Goal: Information Seeking & Learning: Learn about a topic

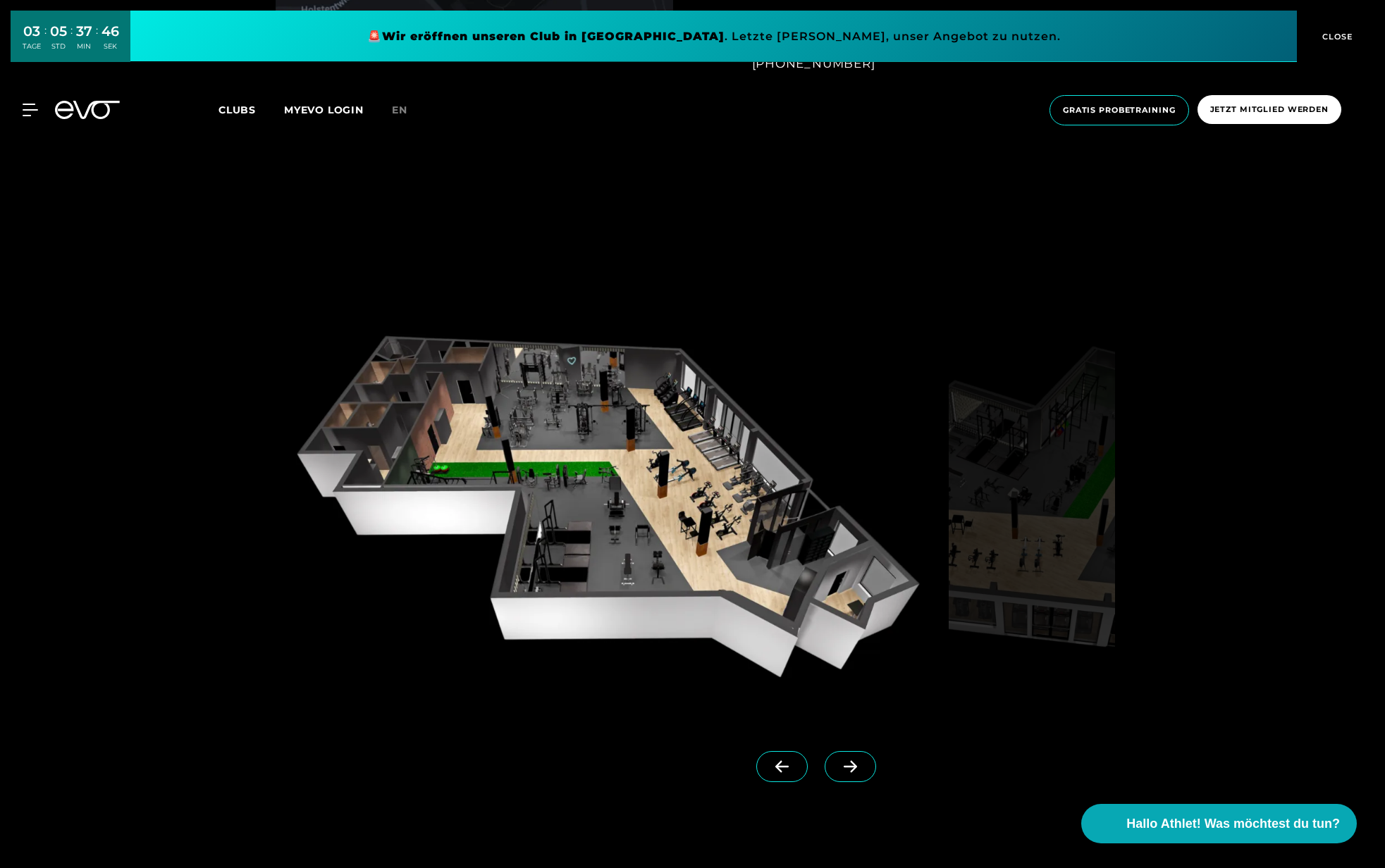
scroll to position [1533, 0]
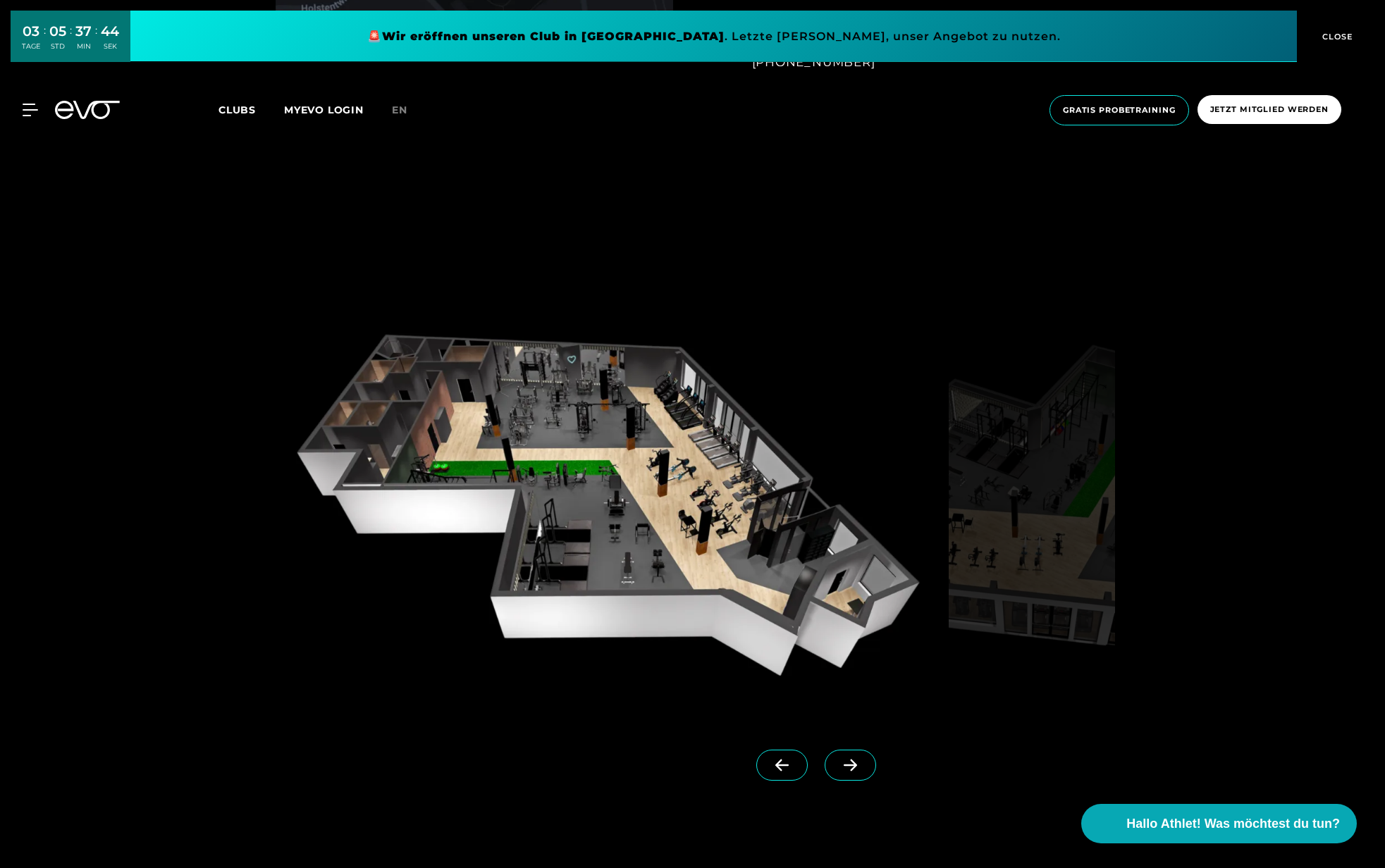
click at [1073, 537] on img at bounding box center [1032, 499] width 167 height 434
click at [859, 758] on span at bounding box center [851, 765] width 51 height 31
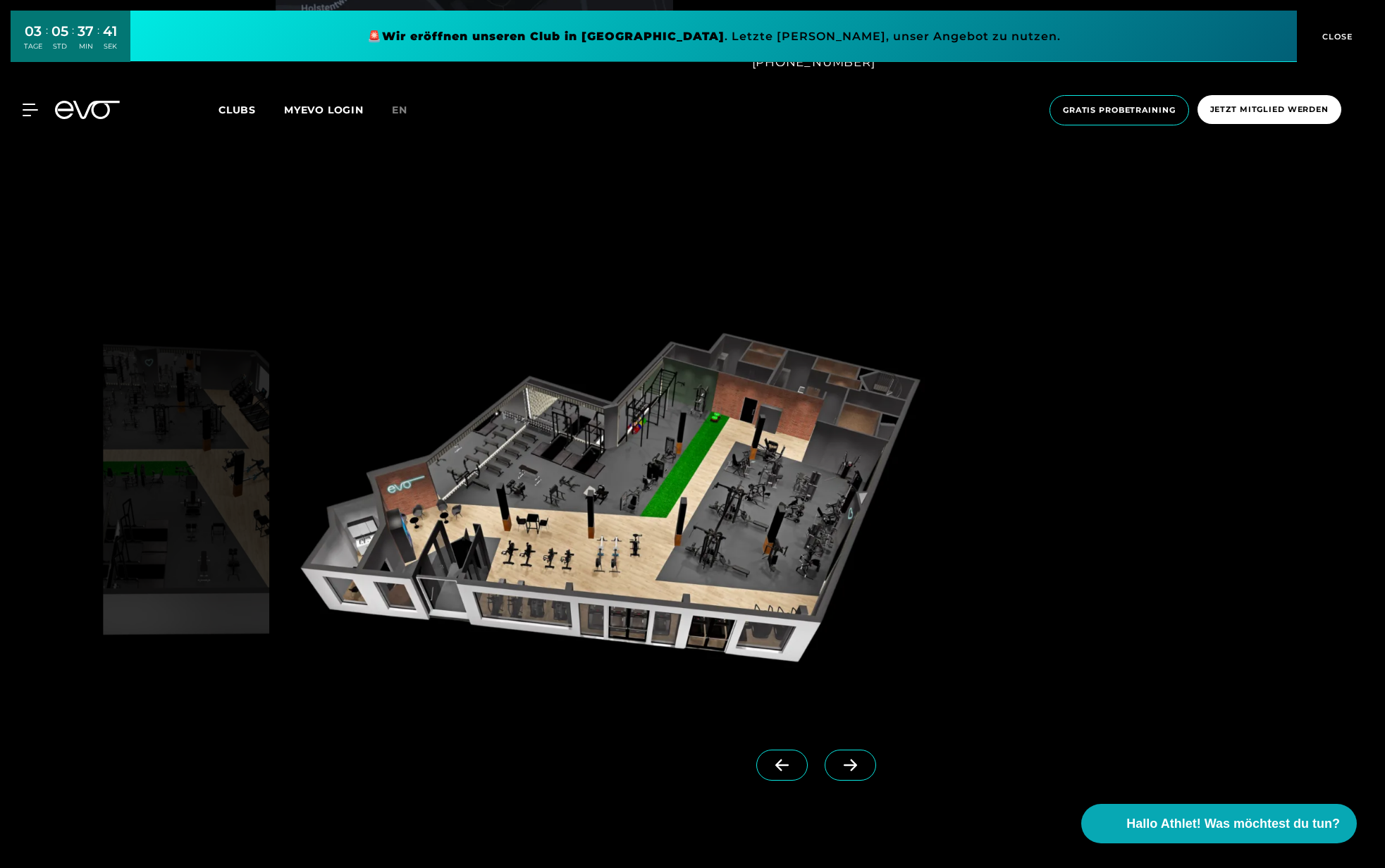
click at [778, 752] on span at bounding box center [782, 765] width 51 height 31
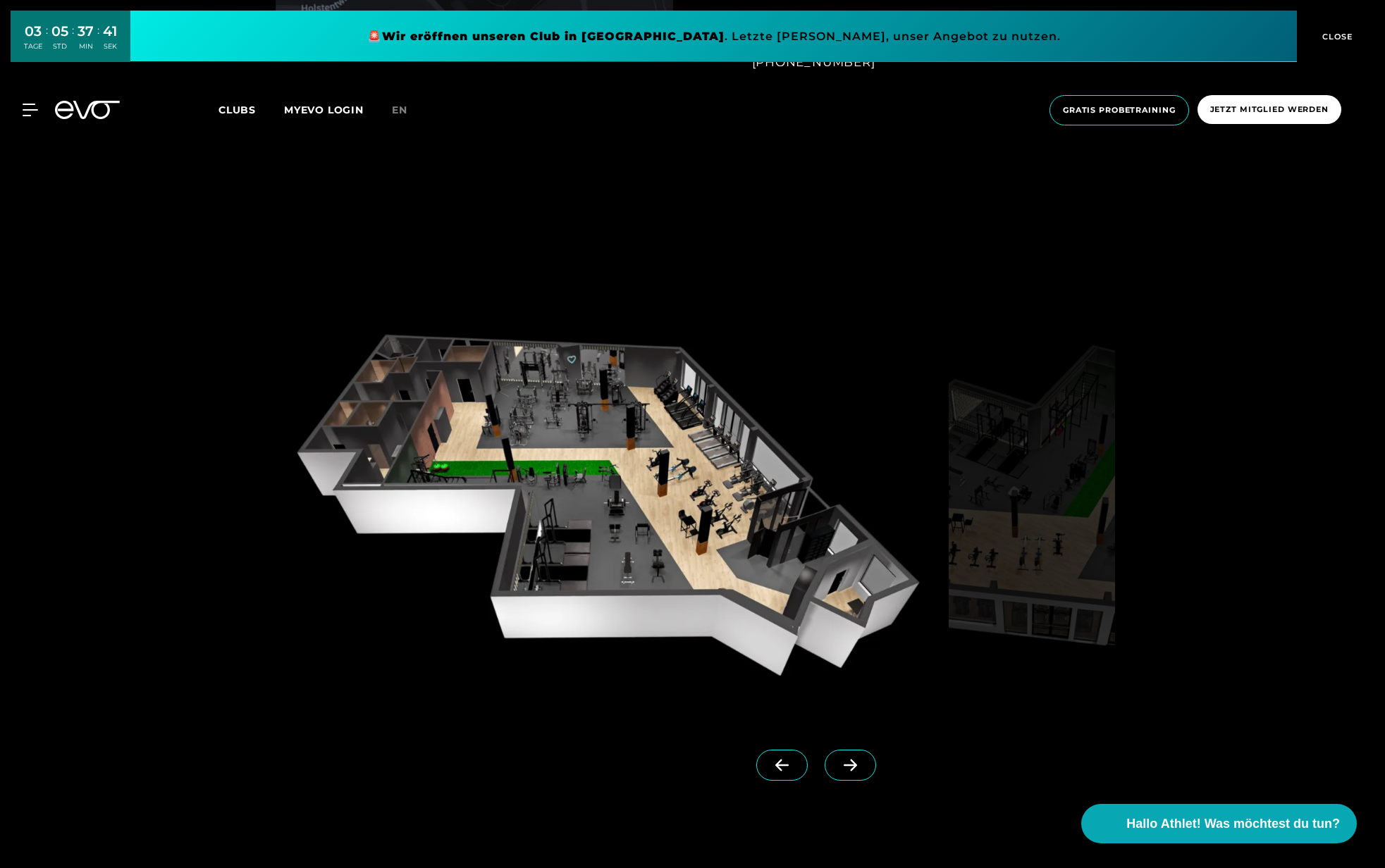
click at [881, 756] on link at bounding box center [853, 778] width 57 height 57
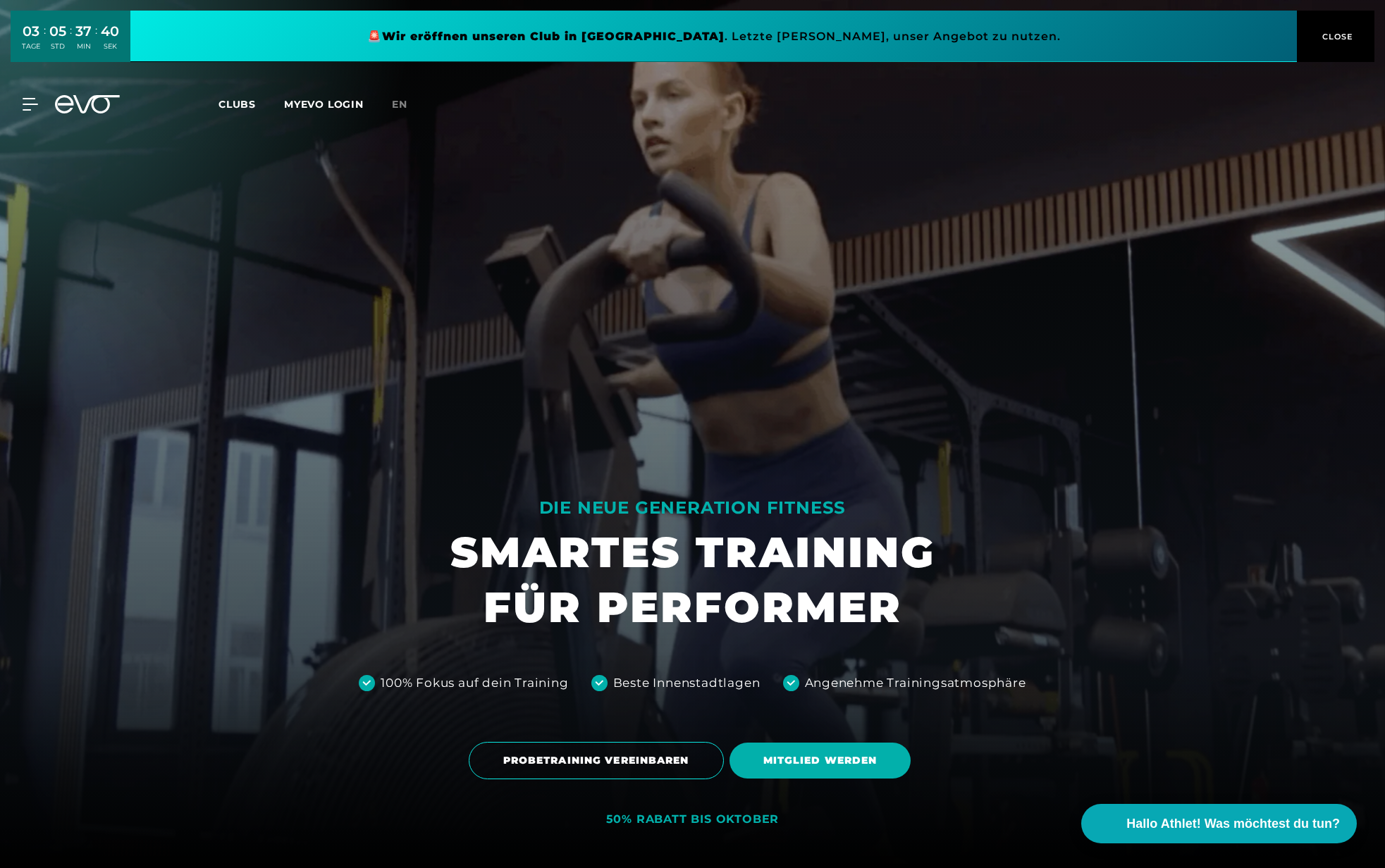
click at [848, 763] on span "MITGLIED WERDEN" at bounding box center [820, 761] width 114 height 15
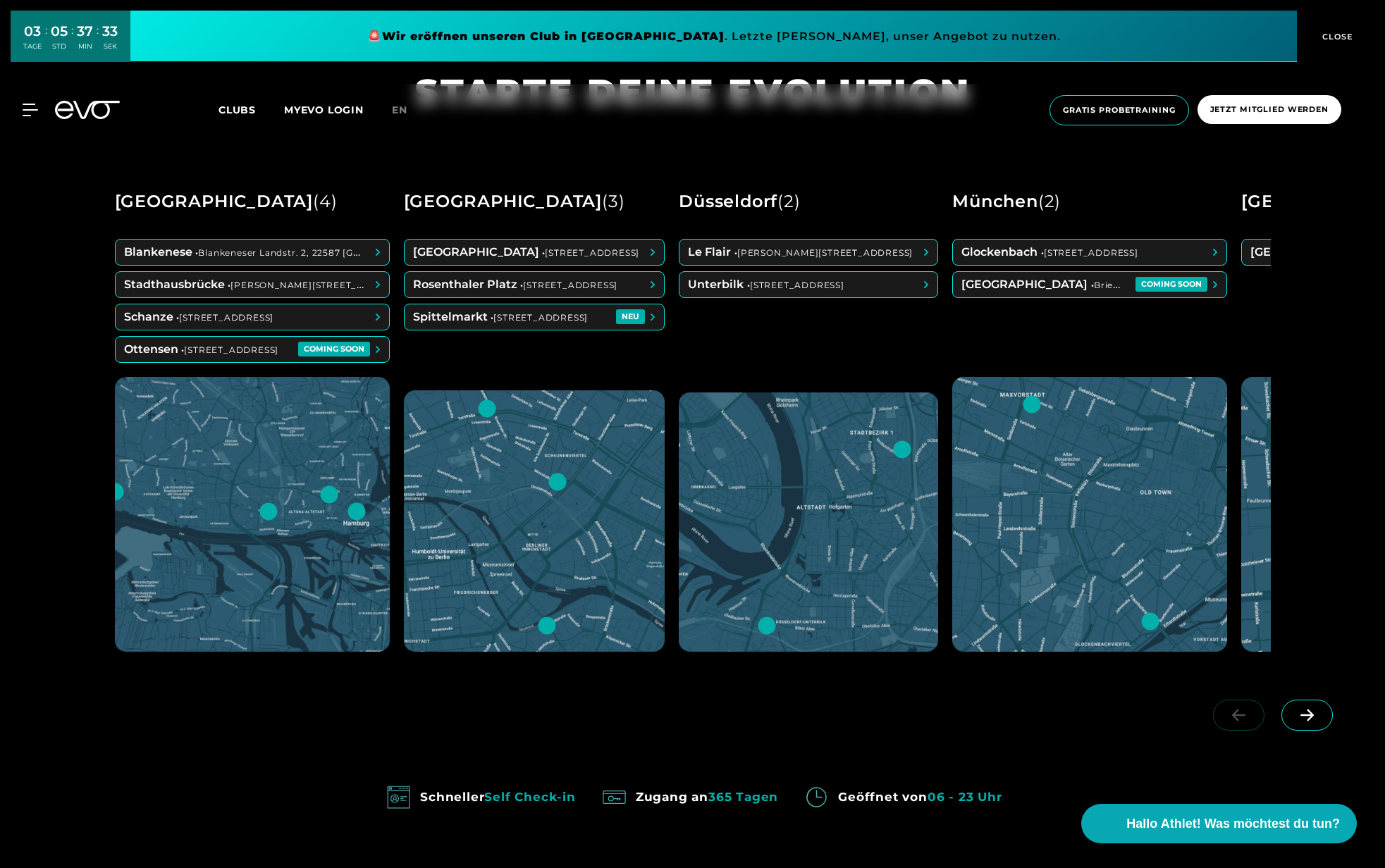
scroll to position [881, 0]
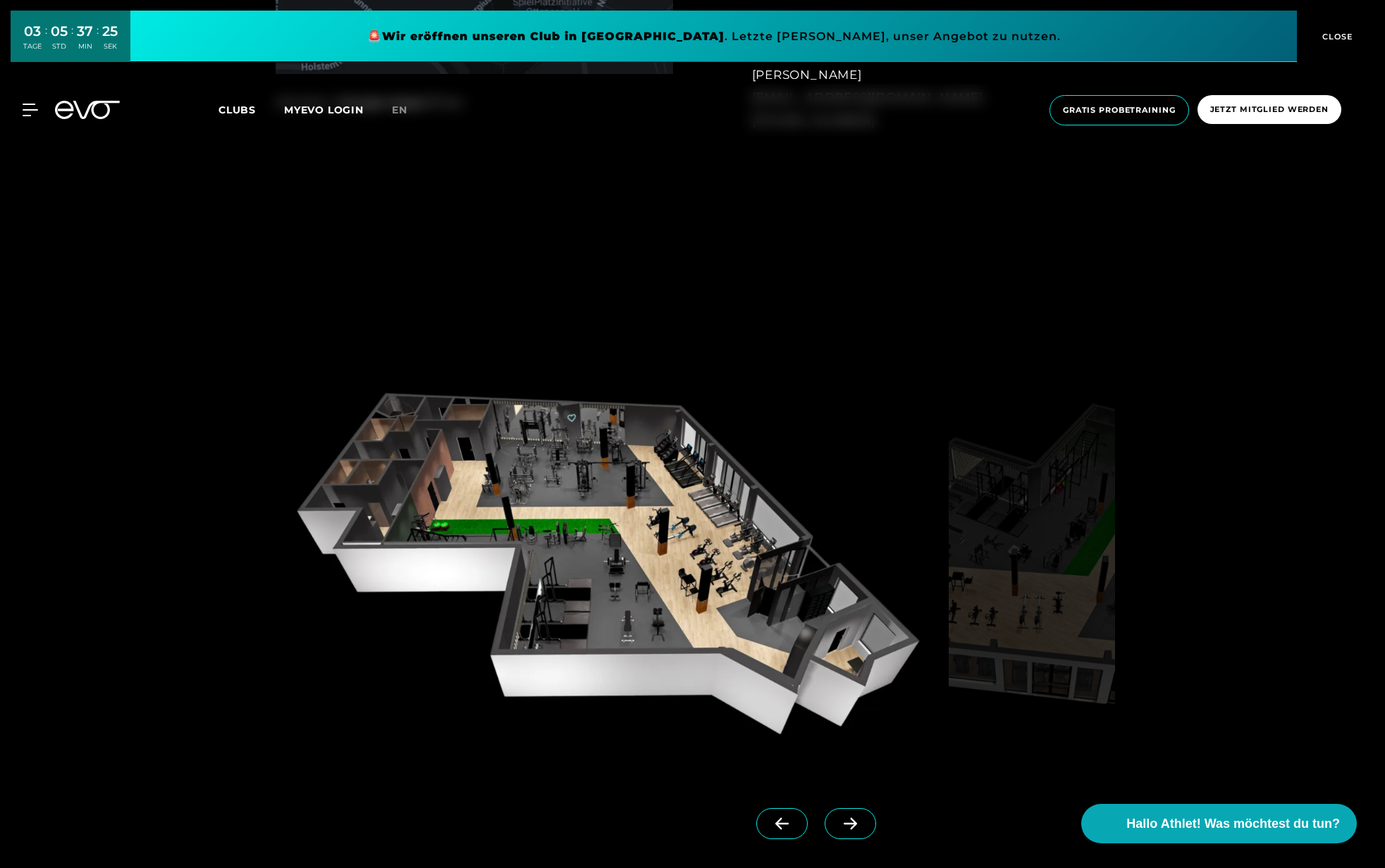
scroll to position [1471, 0]
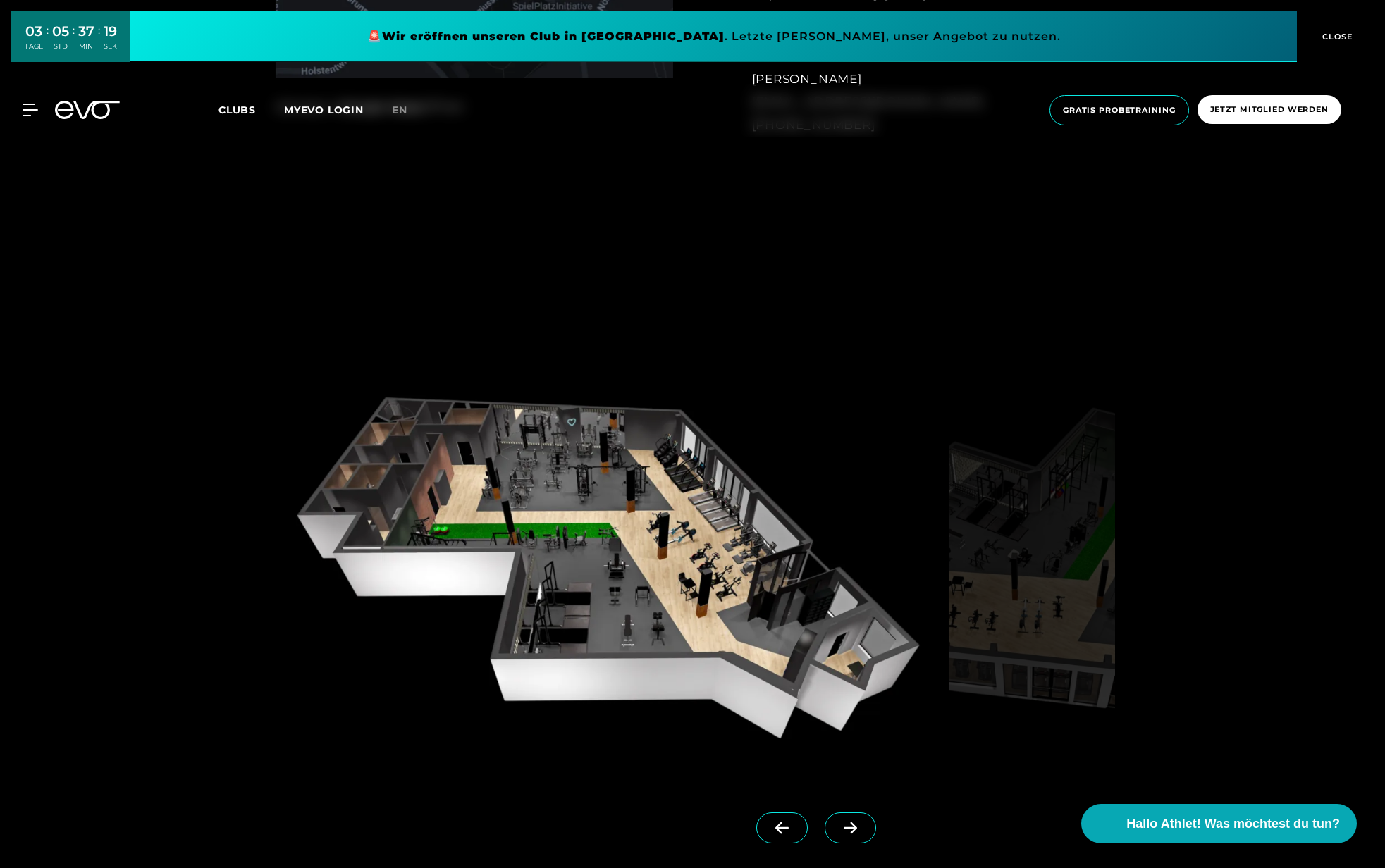
click at [845, 828] on icon at bounding box center [851, 828] width 13 height 12
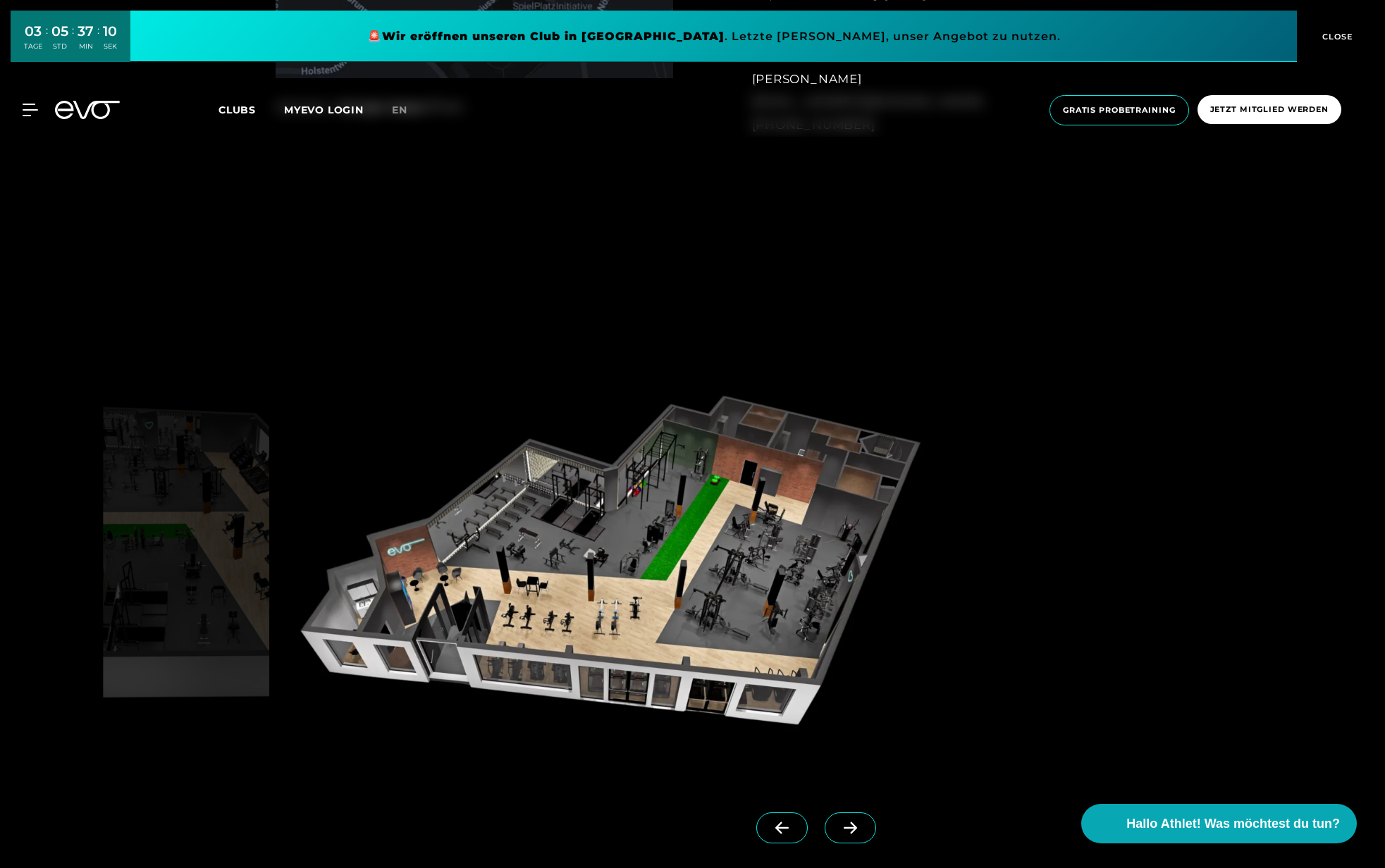
click at [845, 828] on icon at bounding box center [851, 828] width 13 height 12
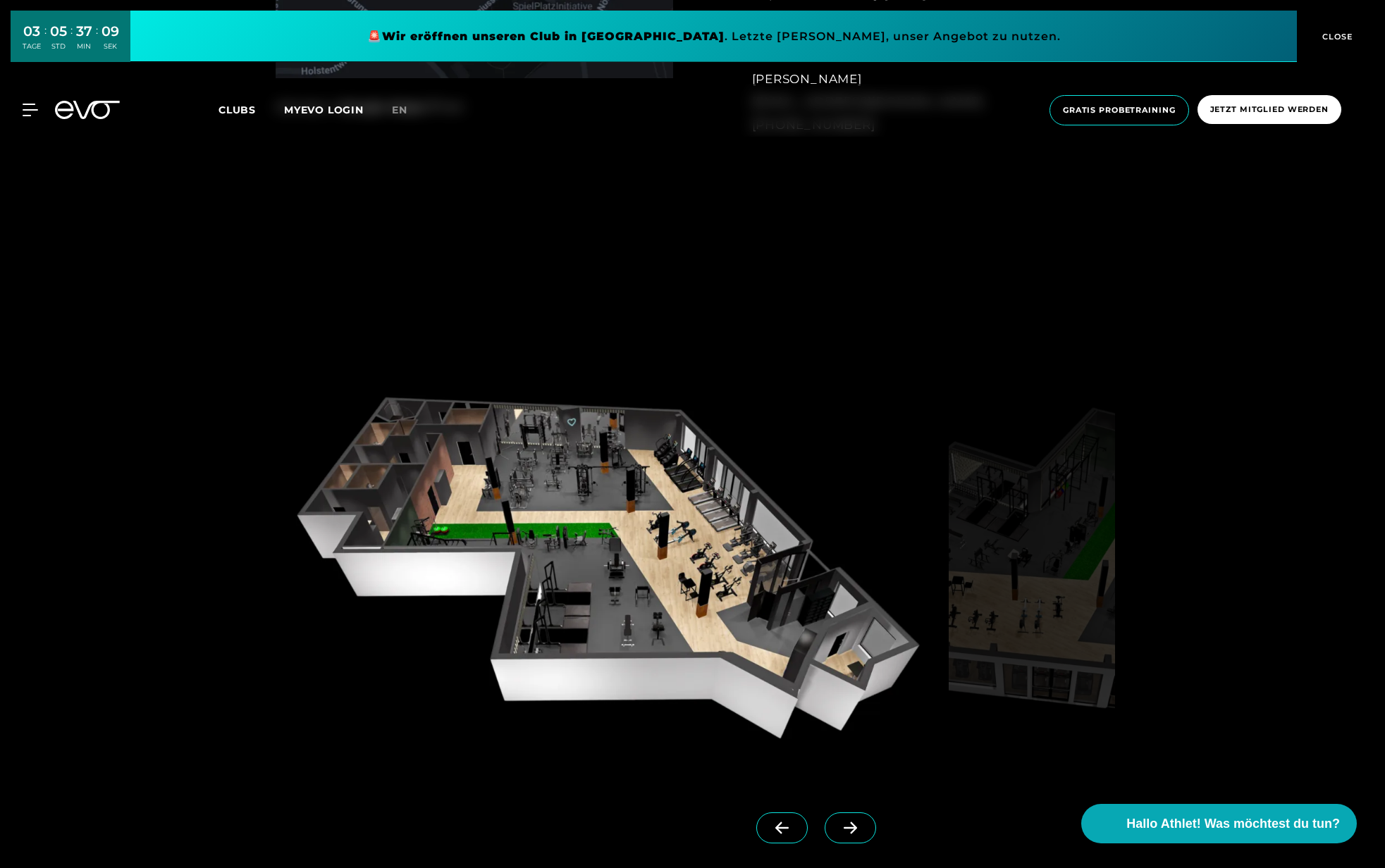
click at [845, 828] on icon at bounding box center [851, 828] width 13 height 12
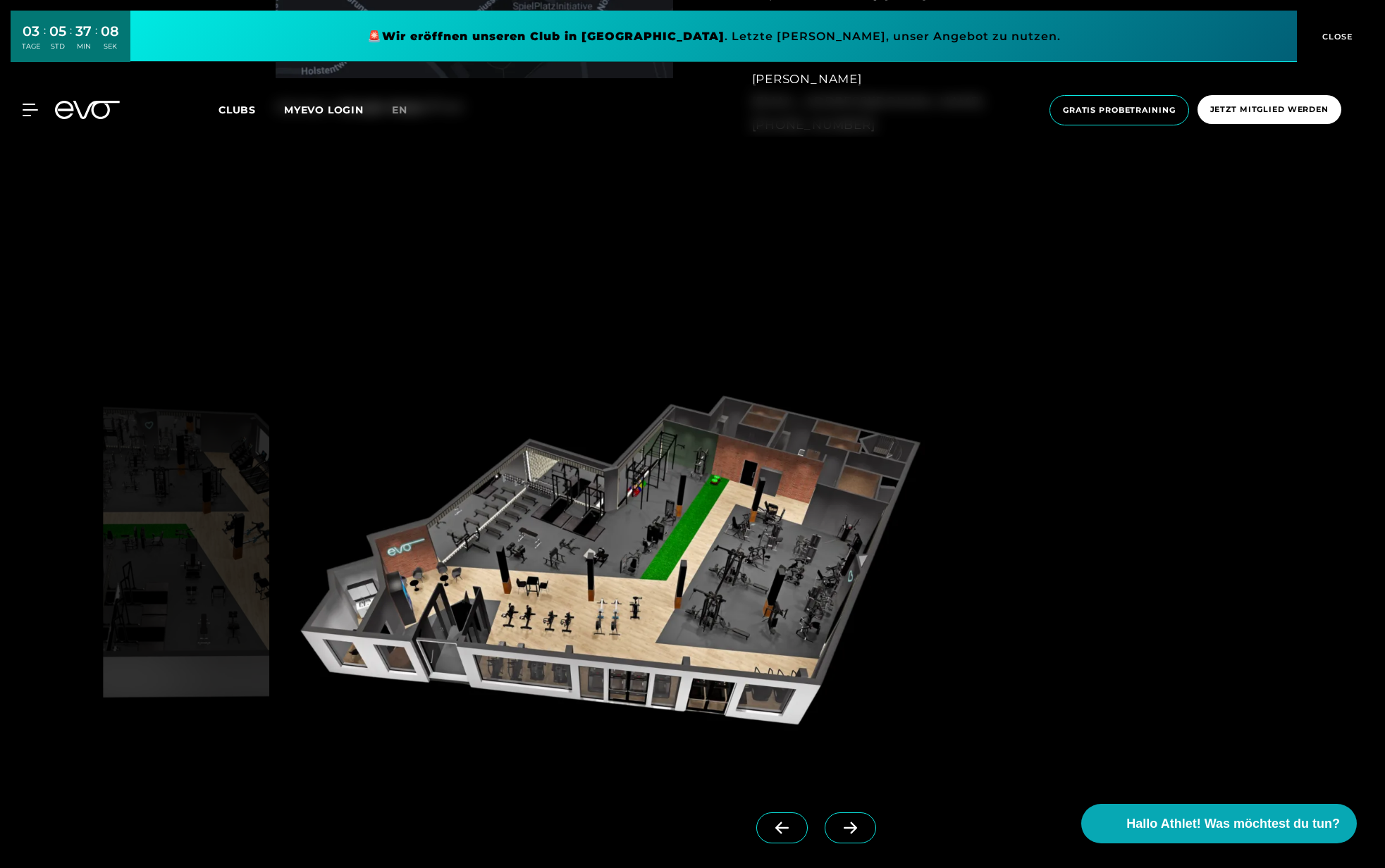
click at [825, 489] on img at bounding box center [609, 562] width 668 height 434
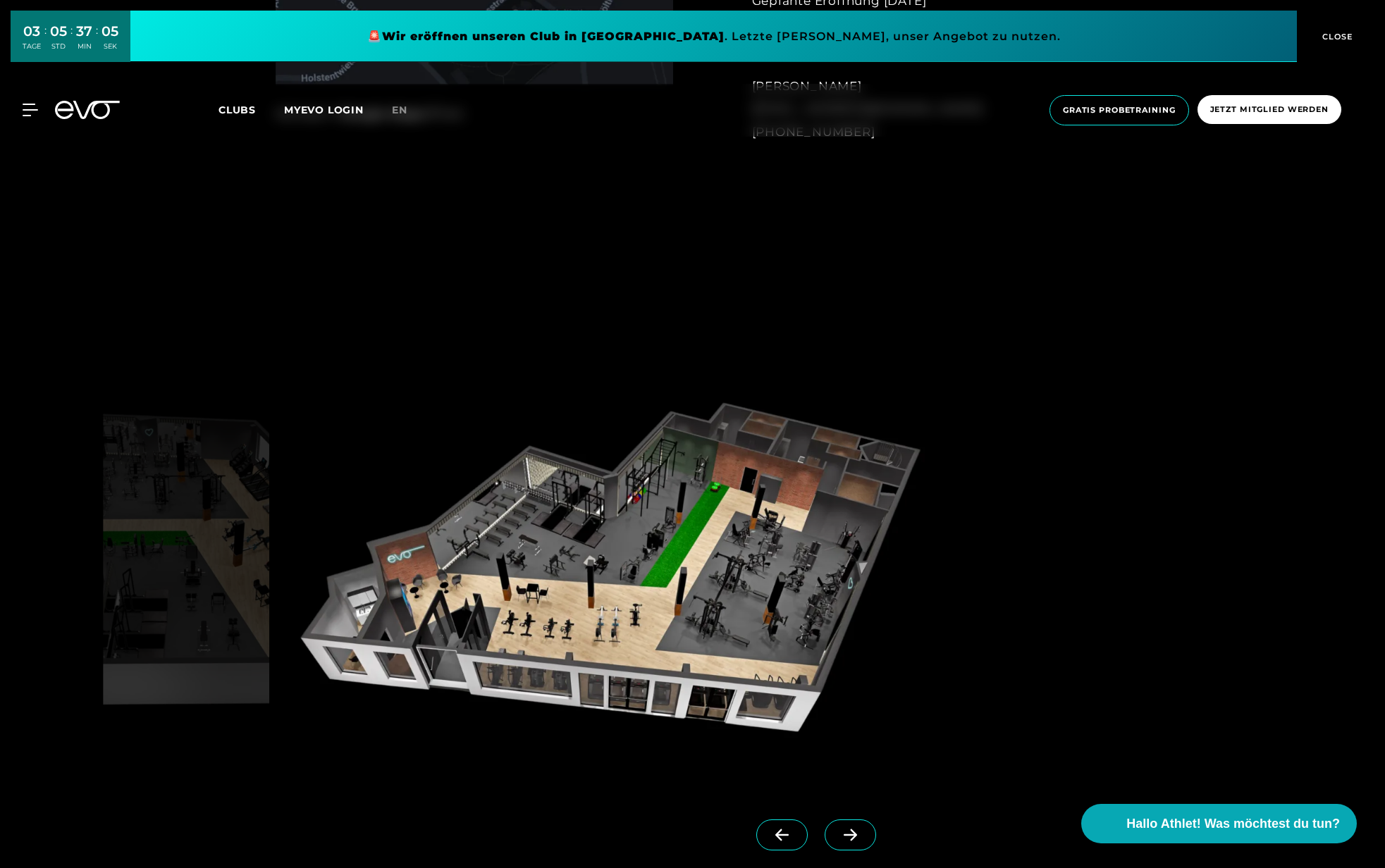
scroll to position [1466, 0]
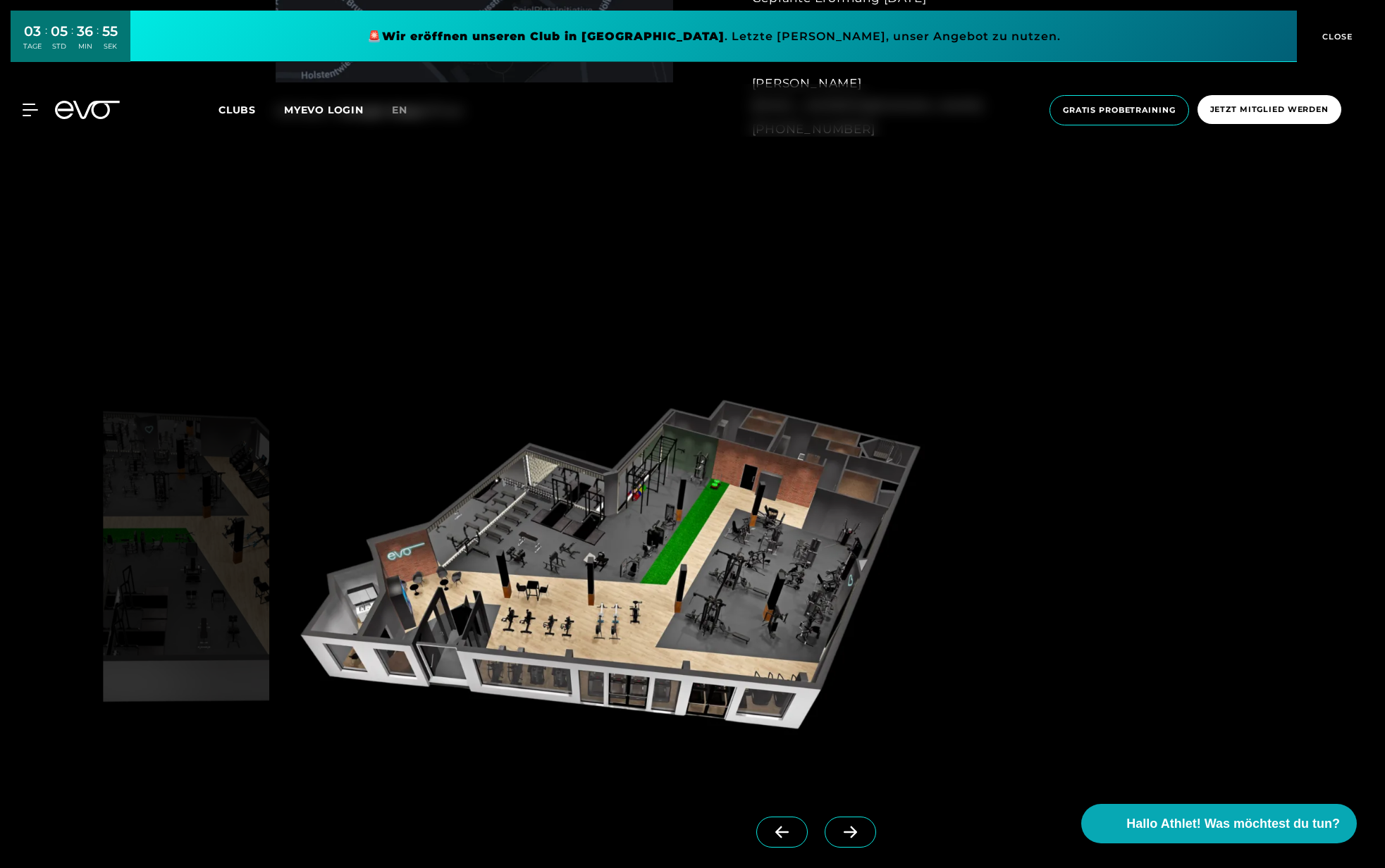
click at [862, 831] on icon at bounding box center [851, 832] width 25 height 12
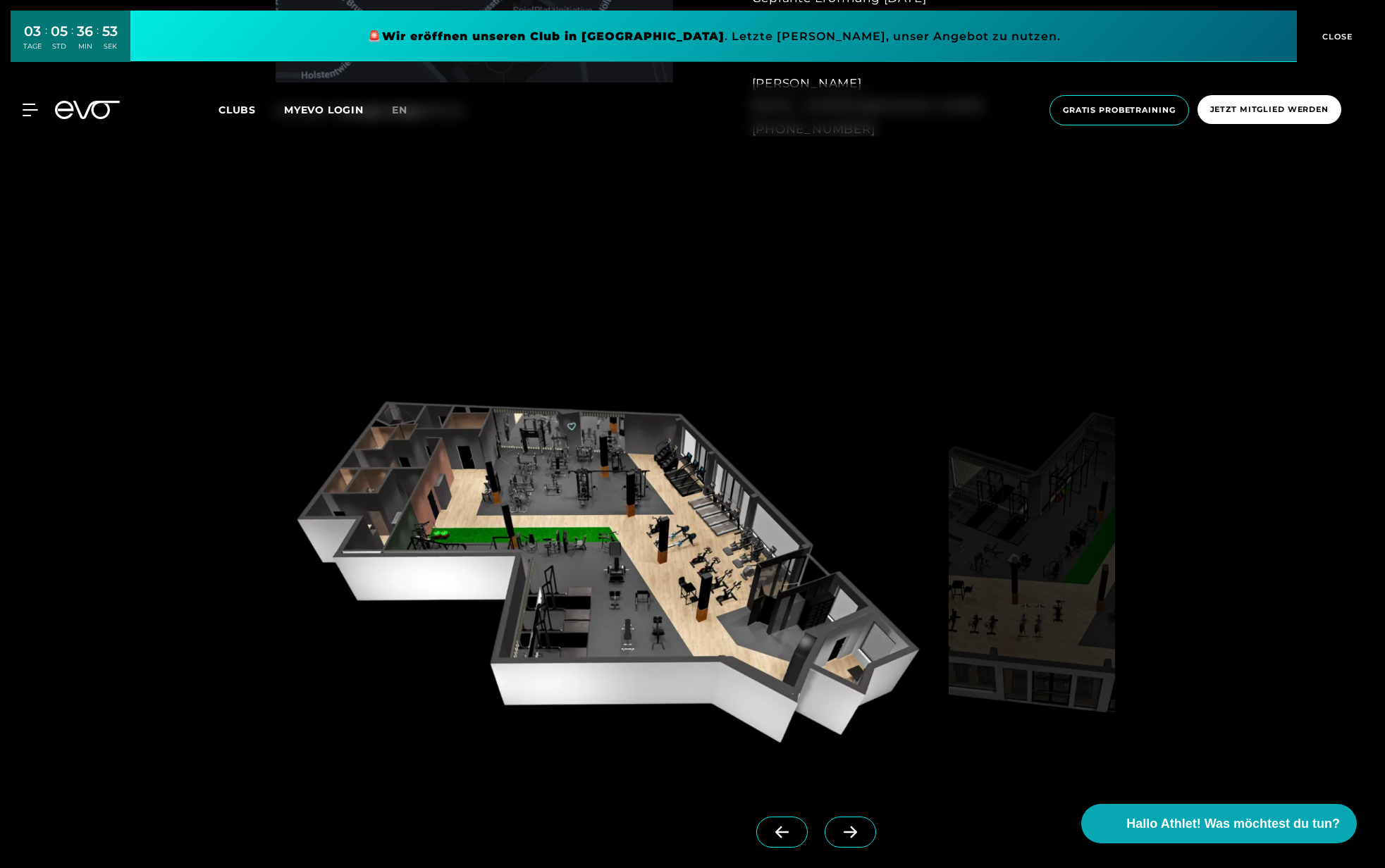
click at [583, 447] on img at bounding box center [609, 566] width 668 height 434
click at [573, 508] on img at bounding box center [609, 566] width 668 height 434
click at [848, 465] on img at bounding box center [609, 566] width 668 height 434
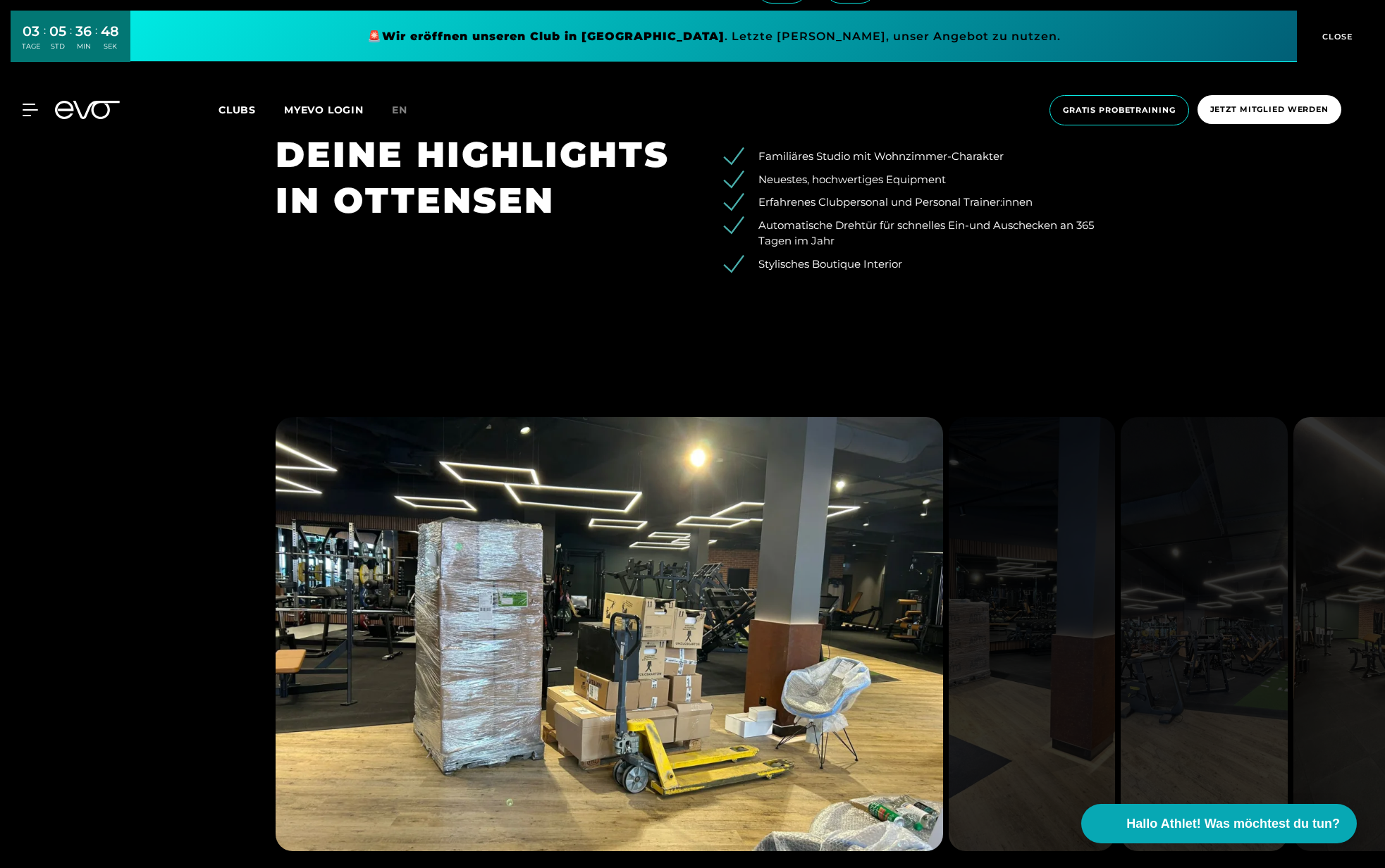
scroll to position [2309, 0]
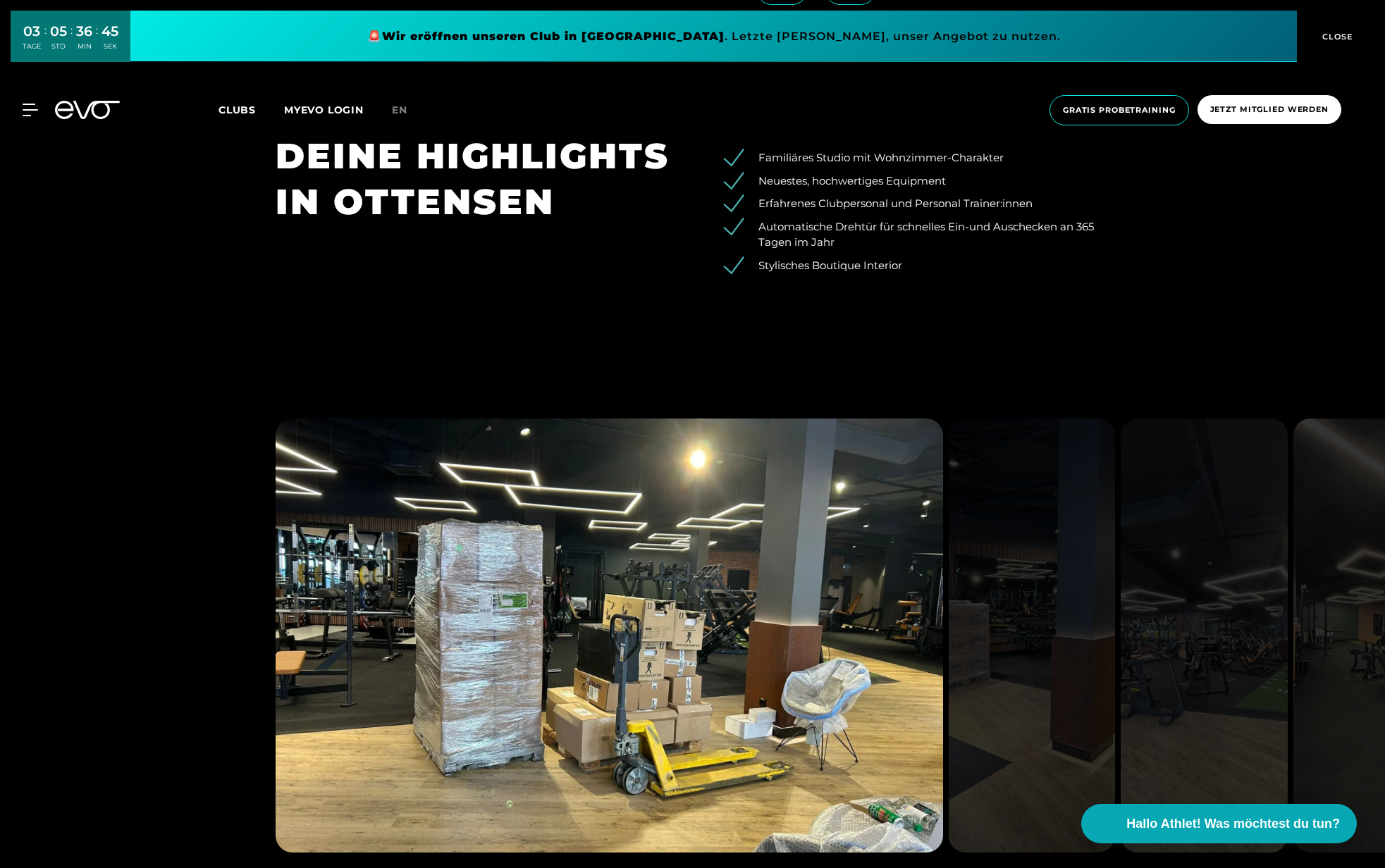
click at [934, 372] on div "Updates von der Baustelle Updates von der Baustelle Updates von der Baustelle" at bounding box center [692, 668] width 1385 height 657
click at [934, 373] on div "Updates von der Baustelle Updates von der Baustelle Updates von der Baustelle" at bounding box center [692, 668] width 1385 height 657
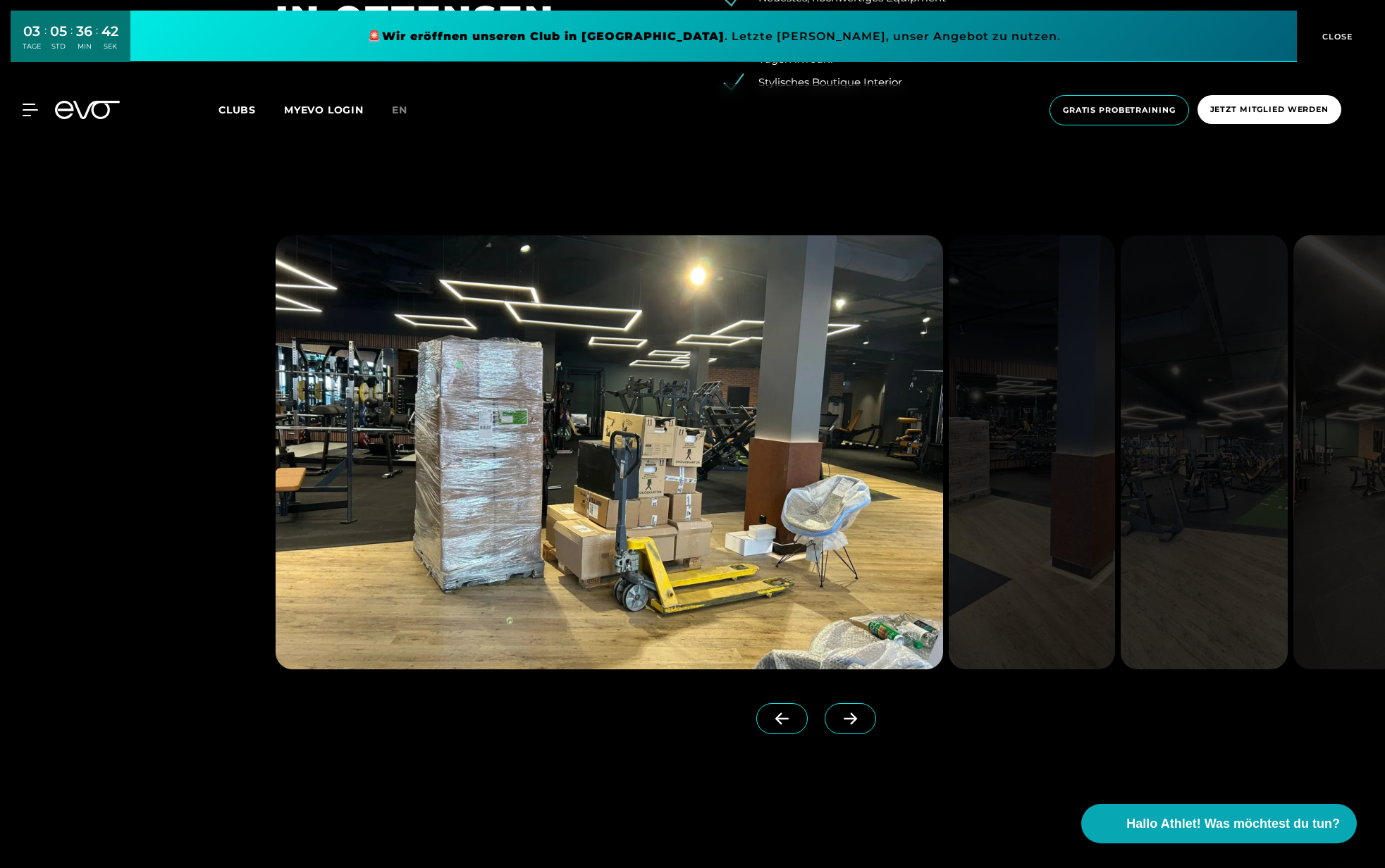
scroll to position [2492, 0]
click at [862, 717] on icon at bounding box center [851, 719] width 25 height 12
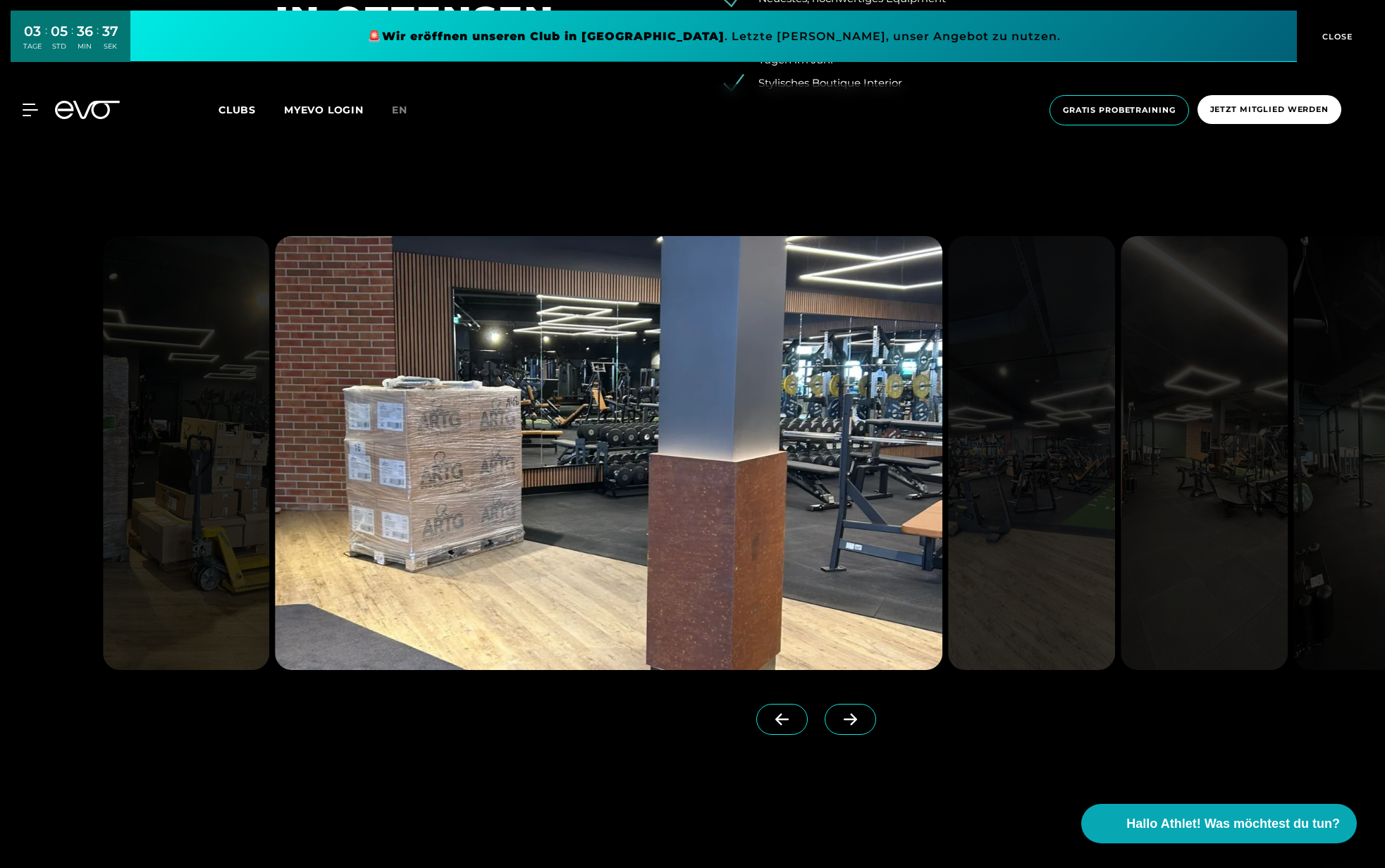
click at [863, 717] on span at bounding box center [851, 720] width 51 height 31
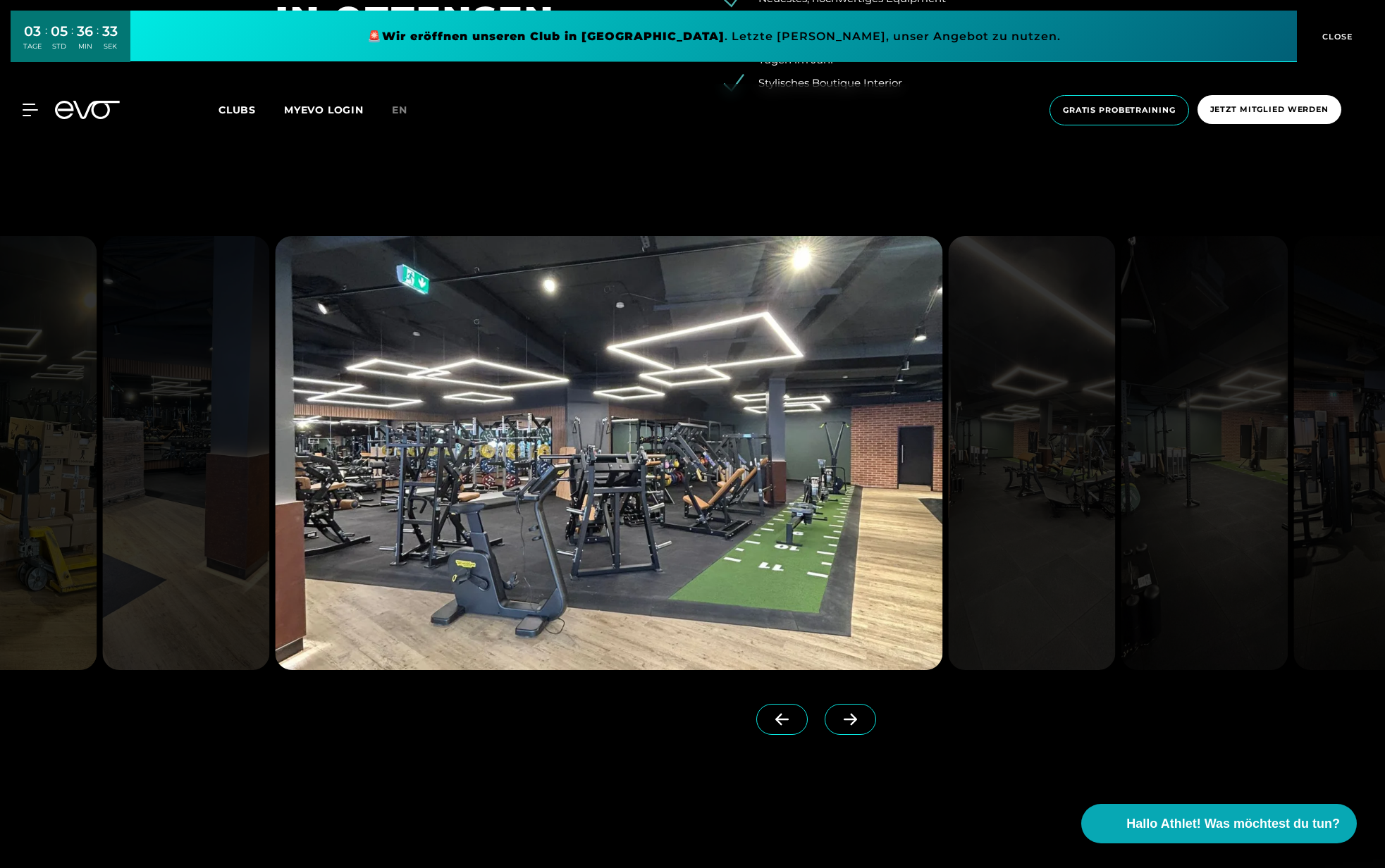
click at [711, 493] on img at bounding box center [609, 453] width 668 height 434
click at [862, 709] on span at bounding box center [851, 720] width 51 height 31
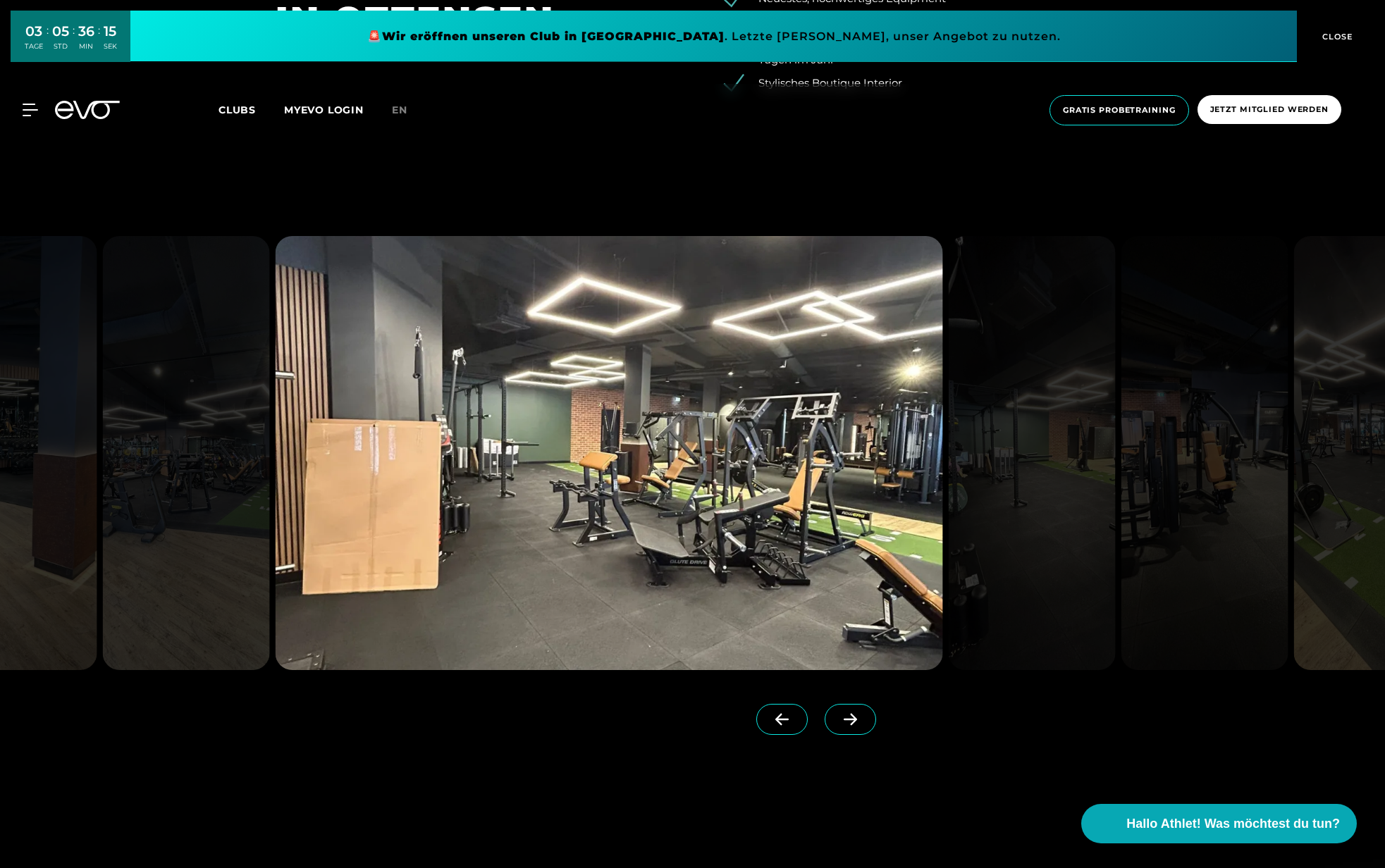
click at [856, 717] on icon at bounding box center [851, 720] width 13 height 12
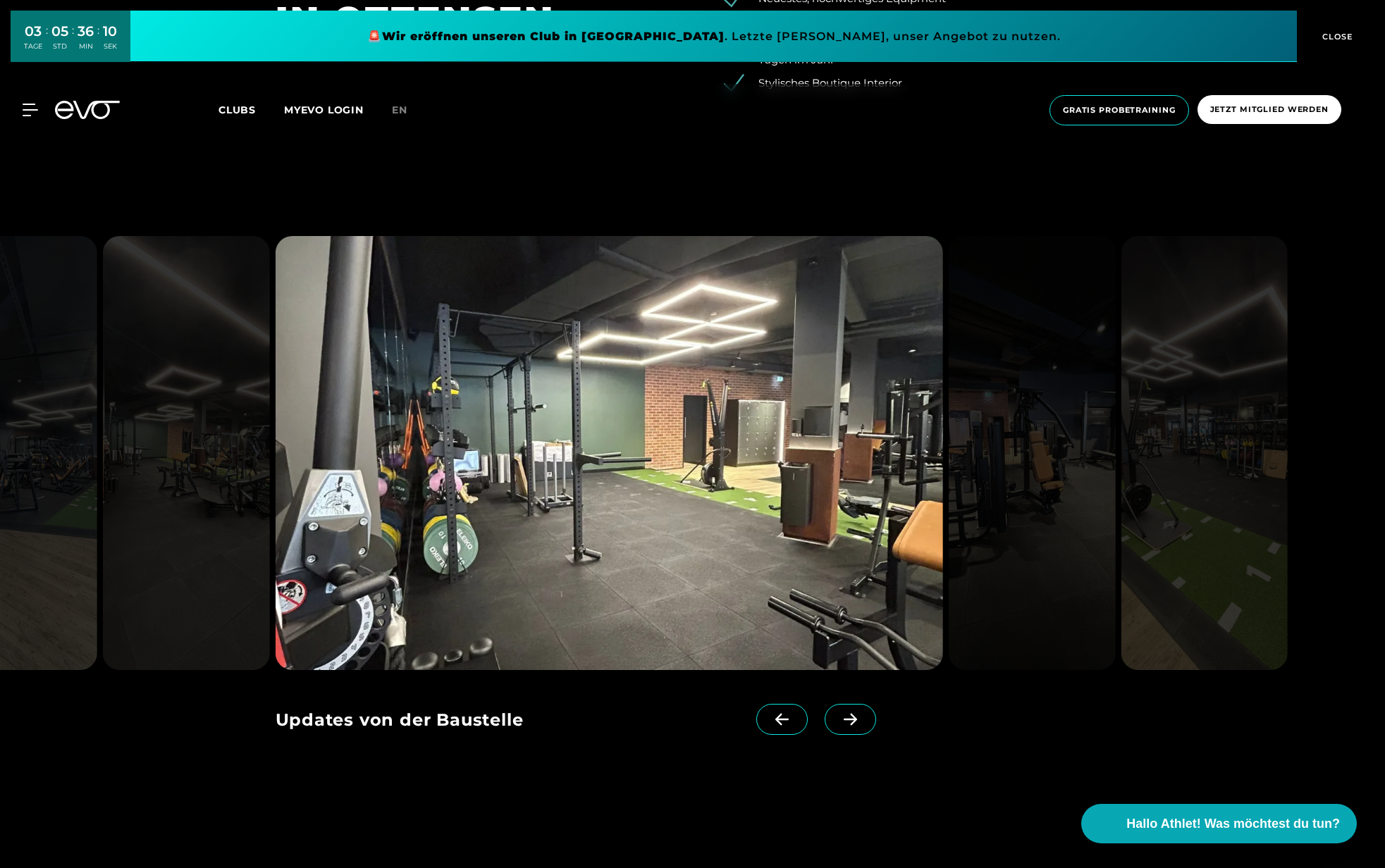
click at [856, 717] on icon at bounding box center [851, 720] width 13 height 12
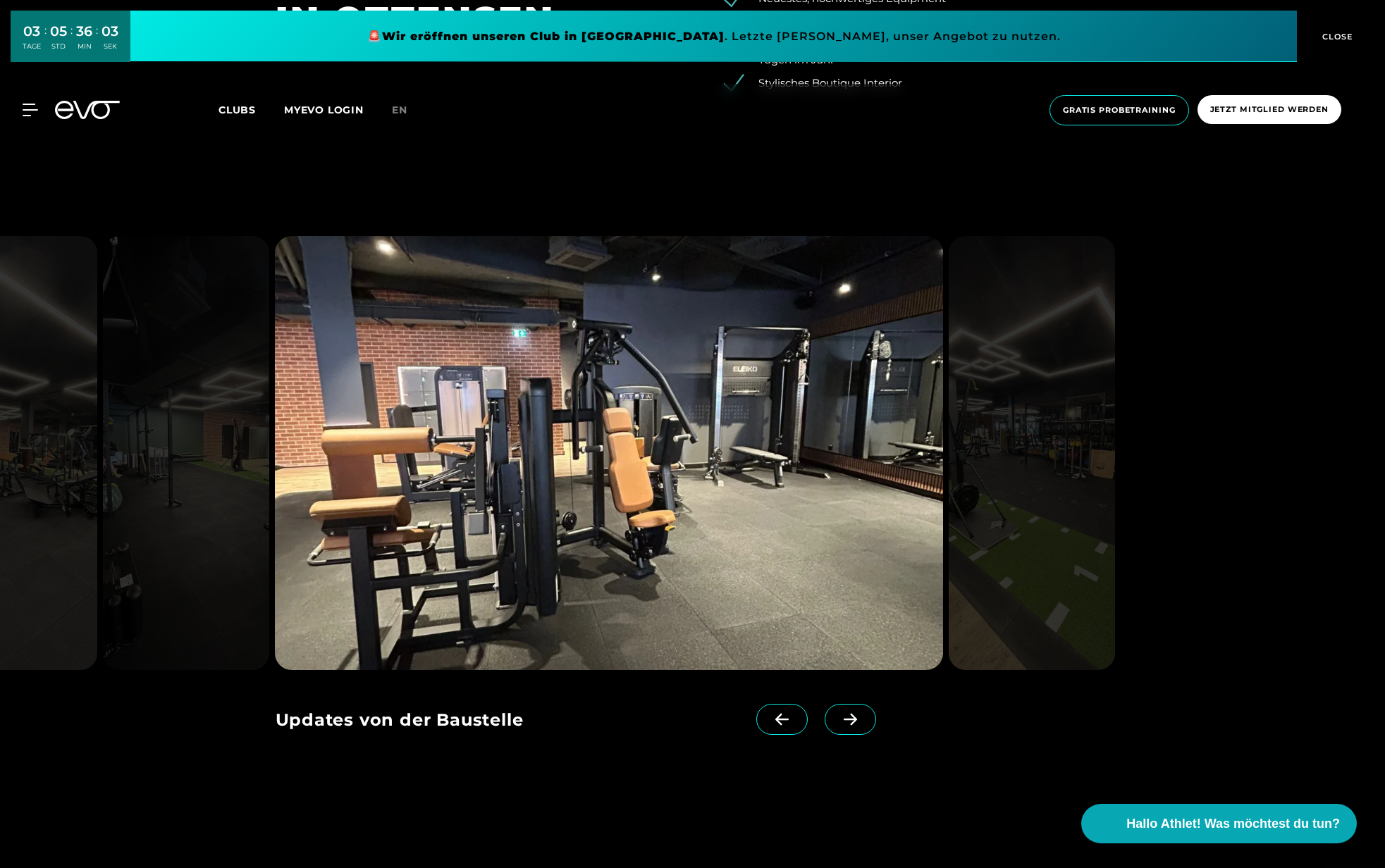
click at [856, 717] on icon at bounding box center [851, 720] width 13 height 12
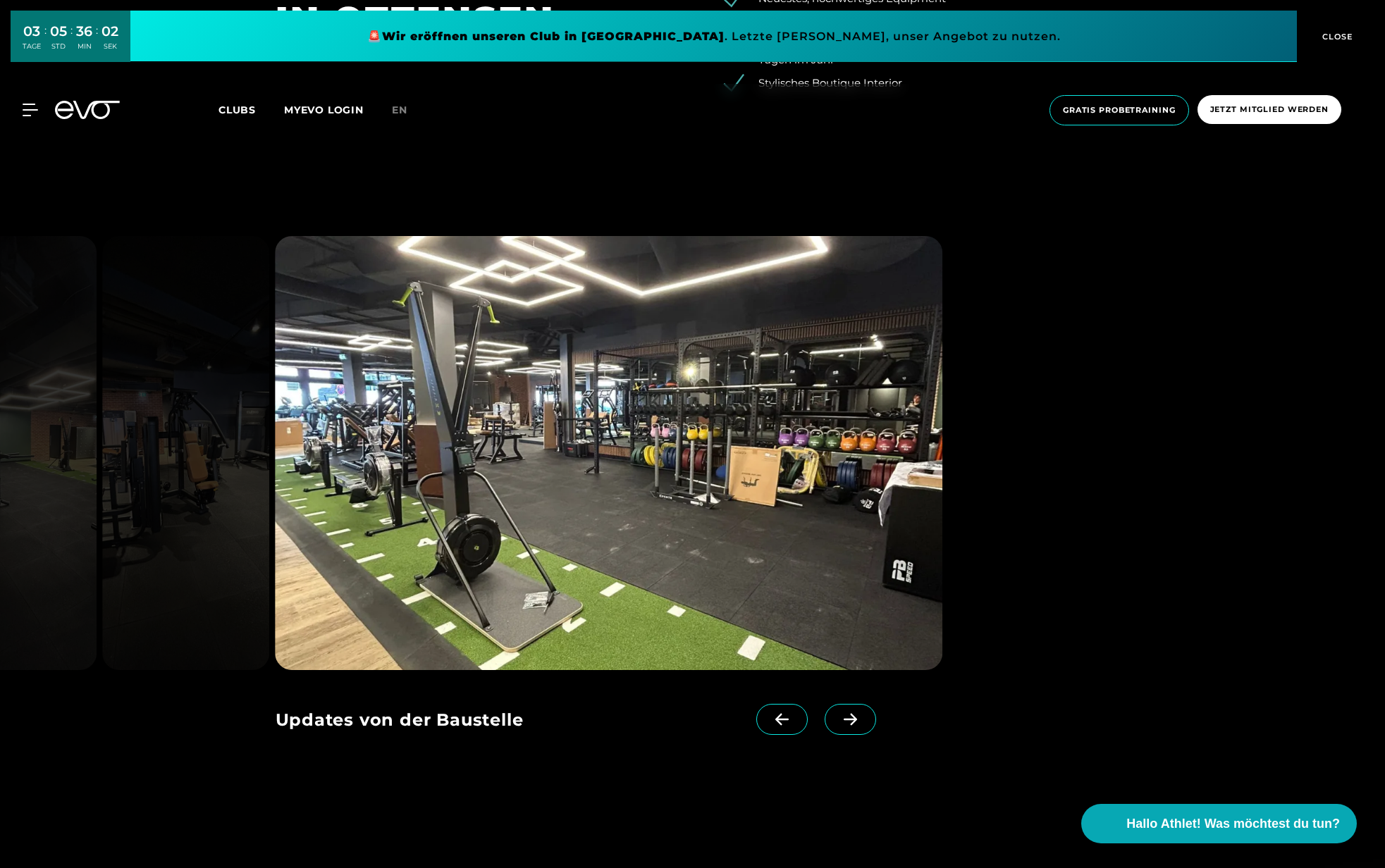
click at [856, 717] on icon at bounding box center [851, 720] width 13 height 12
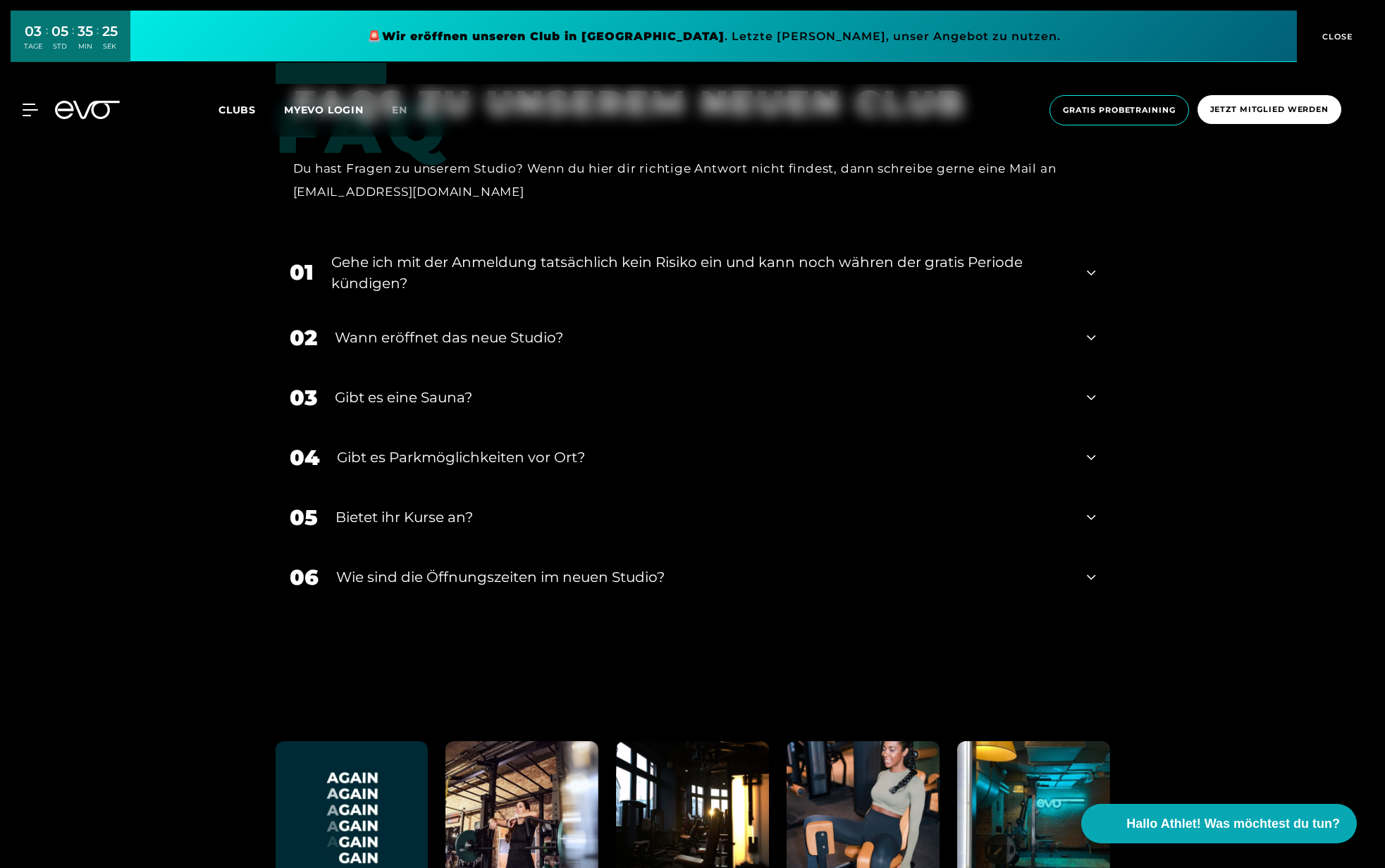
scroll to position [5657, 0]
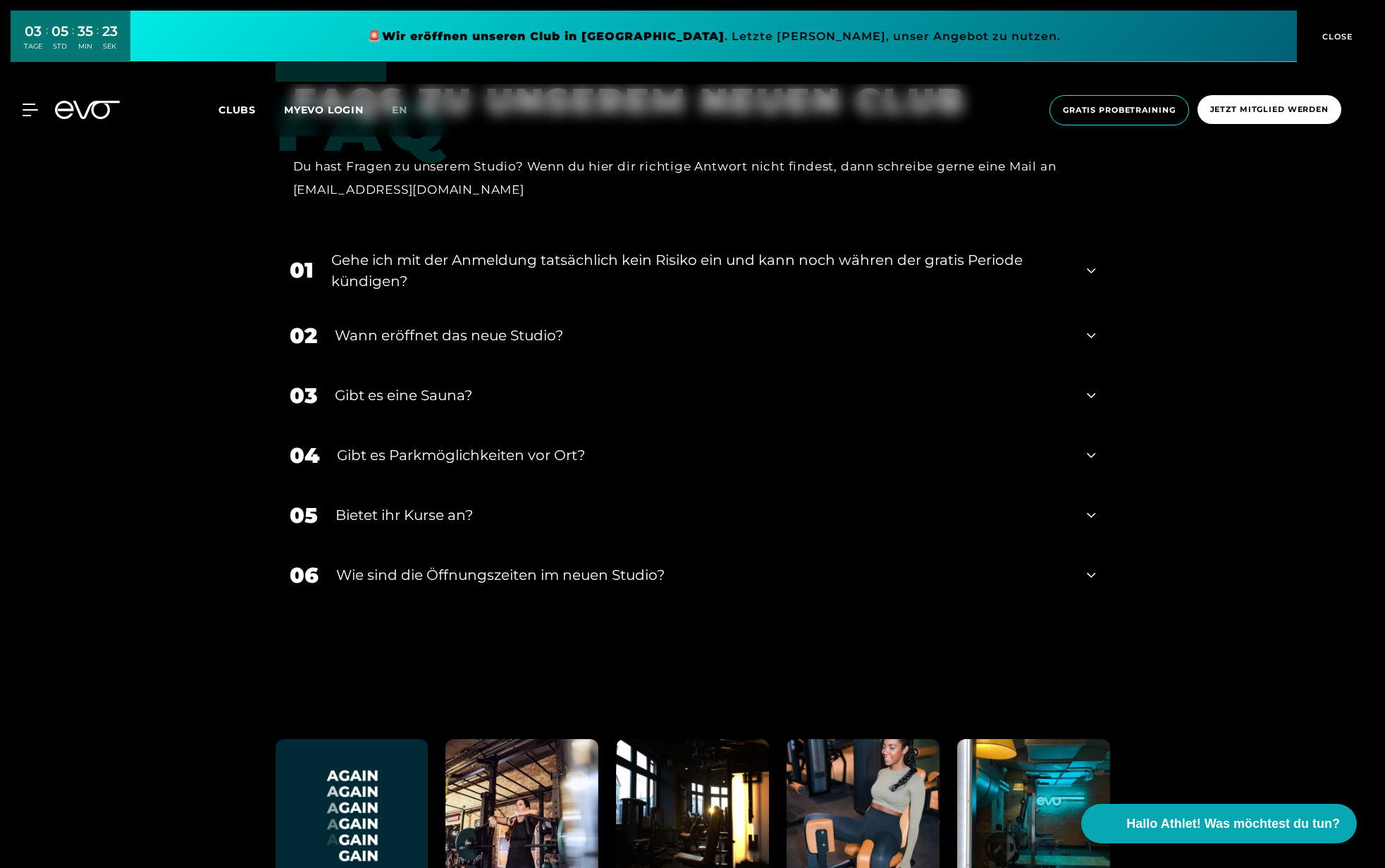
click at [1091, 512] on icon at bounding box center [1092, 514] width 9 height 17
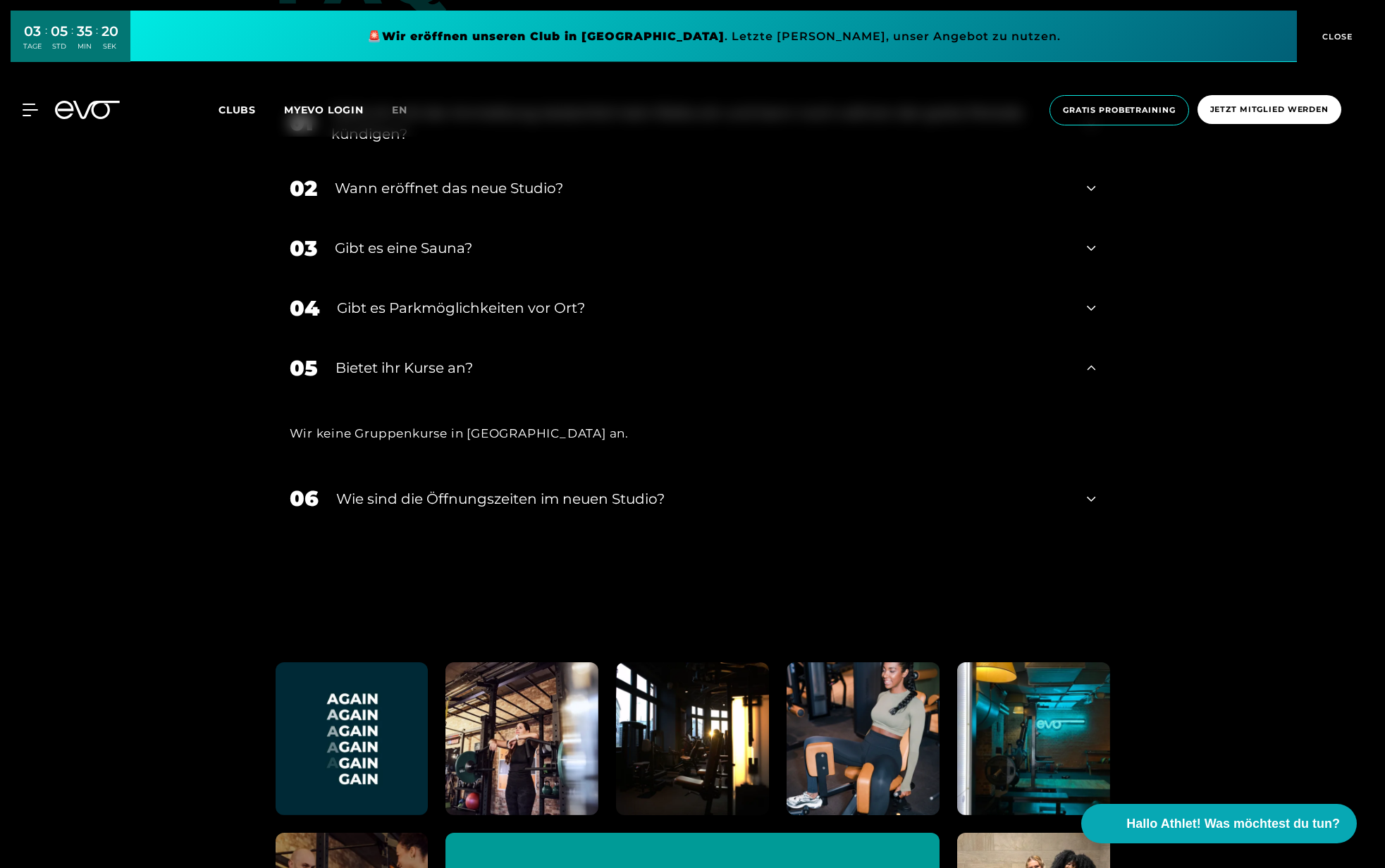
scroll to position [5806, 0]
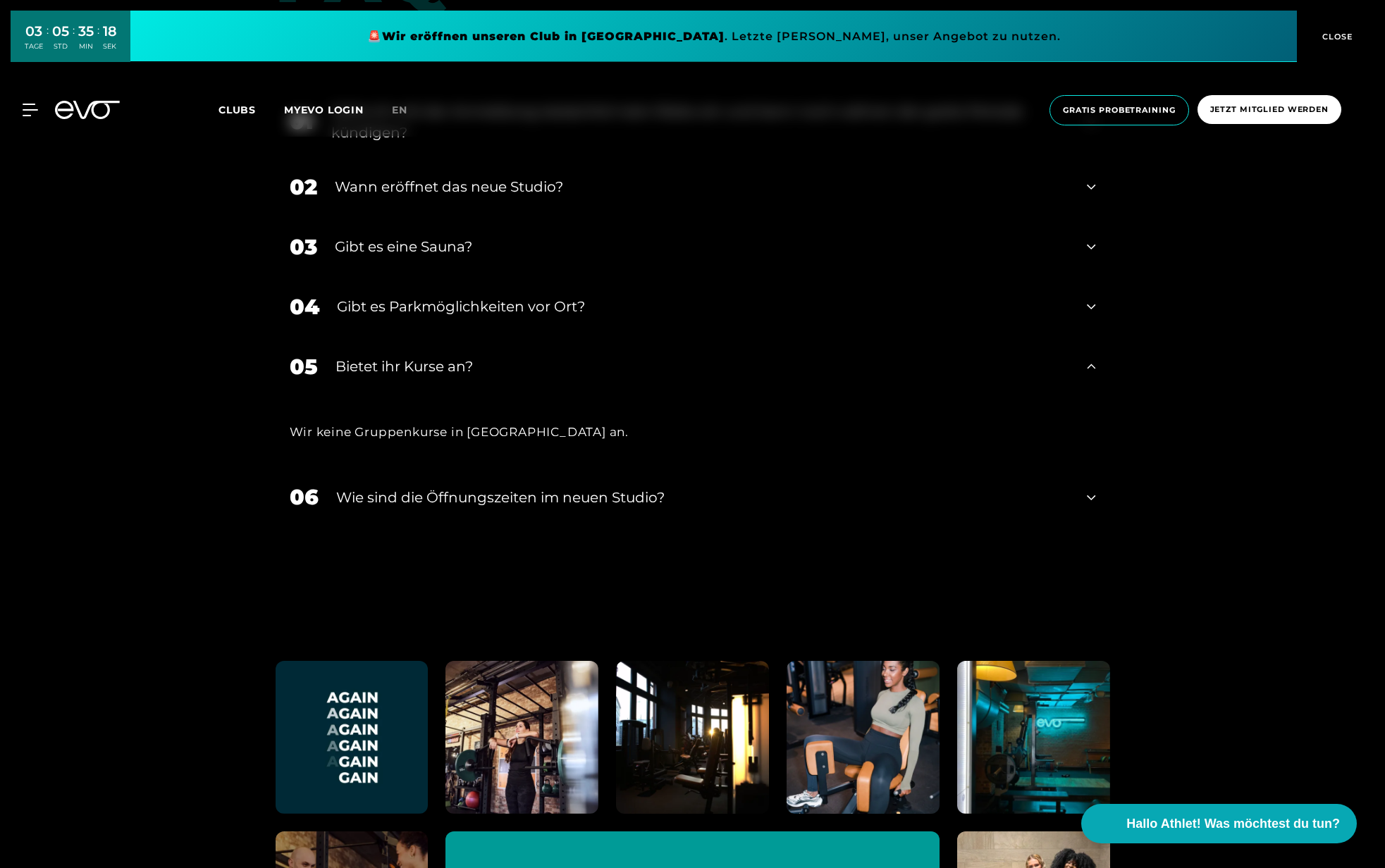
click at [1087, 490] on icon at bounding box center [1092, 497] width 9 height 17
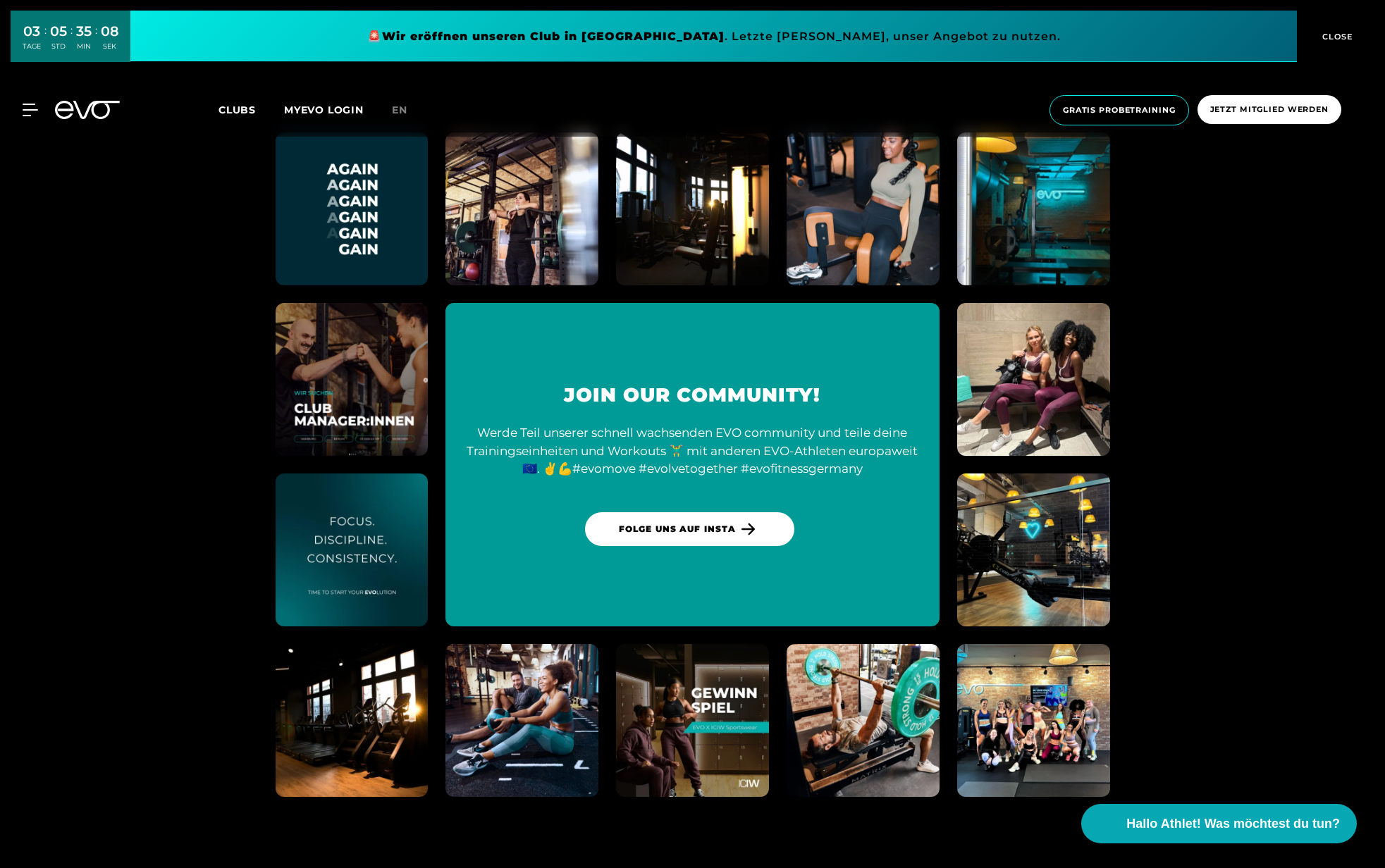
scroll to position [6346, 0]
